Goal: Task Accomplishment & Management: Use online tool/utility

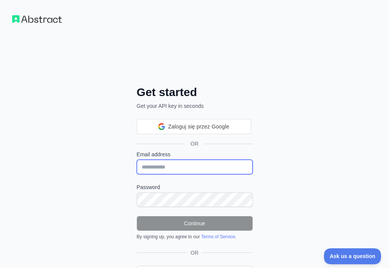
click at [137, 160] on input "Email address" at bounding box center [195, 167] width 116 height 14
paste input "**********"
type input "**********"
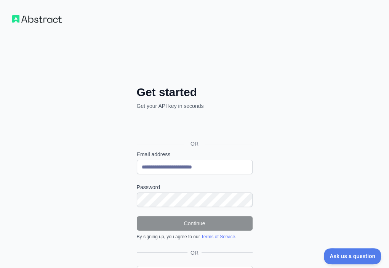
click at [137, 183] on label "Password" at bounding box center [195, 187] width 116 height 8
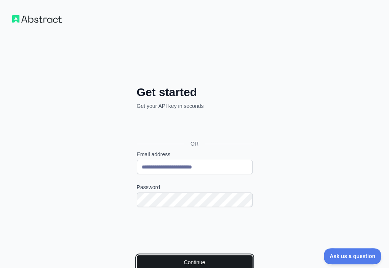
click at [137, 255] on button "Continue" at bounding box center [195, 262] width 116 height 14
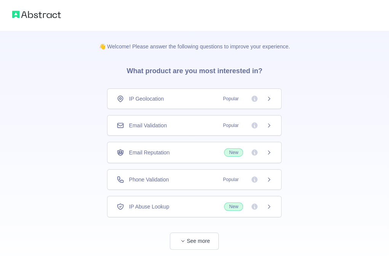
click at [191, 125] on div "Email Validation Popular" at bounding box center [194, 126] width 155 height 8
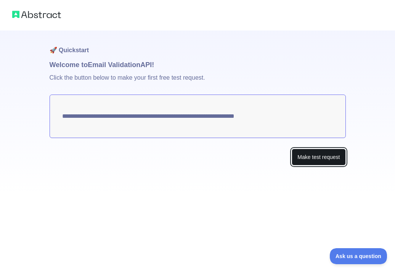
click at [333, 157] on button "Make test request" at bounding box center [319, 157] width 54 height 17
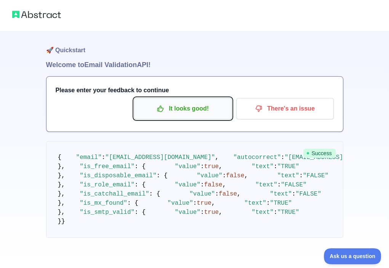
click at [219, 111] on p "It looks good!" at bounding box center [183, 108] width 86 height 13
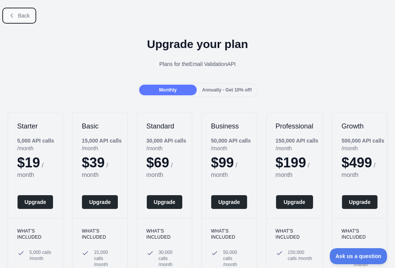
click at [25, 13] on span "Back" at bounding box center [24, 16] width 12 height 6
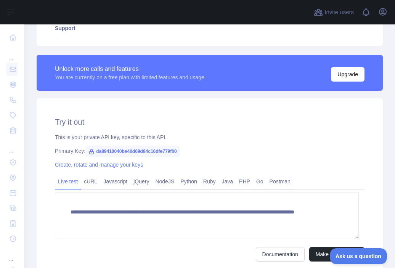
scroll to position [191, 0]
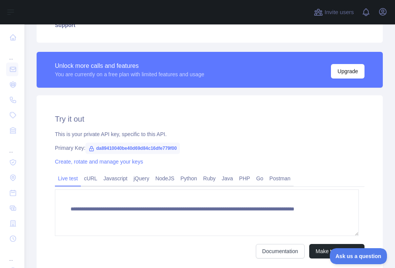
click at [162, 149] on span "da89410040be40d69d84c16dfe779f00" at bounding box center [132, 148] width 95 height 11
copy span "da89410040be40d69d84c16dfe779f00"
